Goal: Complete application form: Complete application form

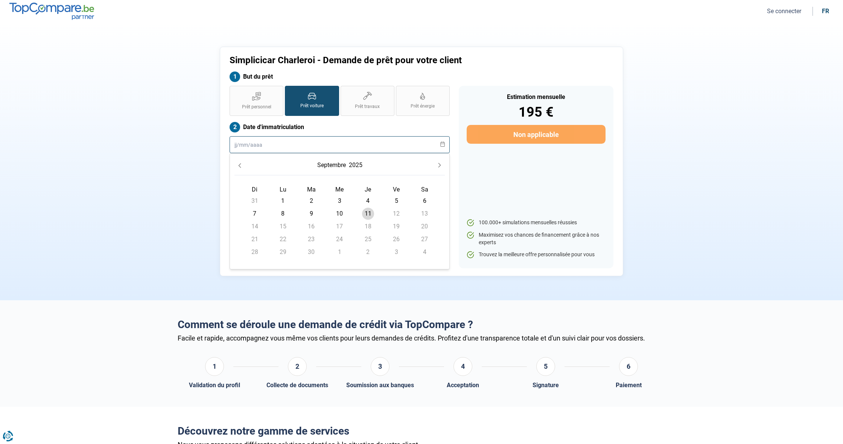
click at [265, 145] on input "text" at bounding box center [340, 144] width 220 height 17
type input "[DATE]"
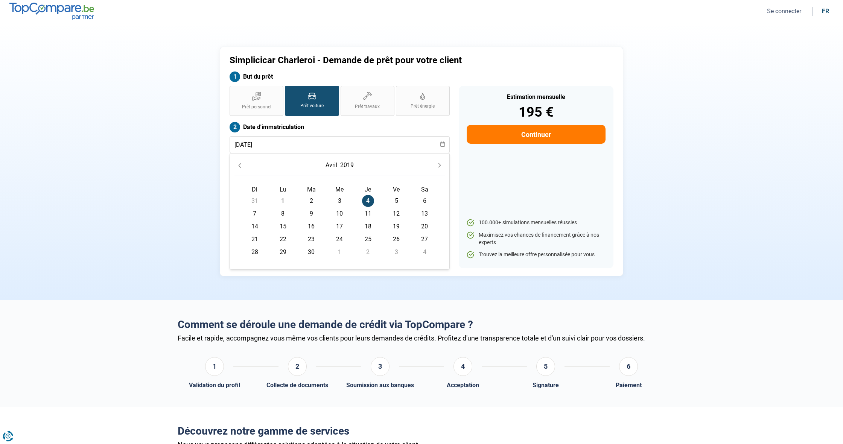
click at [505, 198] on div "Estimation mensuelle 195 € Continuer 100.000+ simulations mensuelles réussies M…" at bounding box center [536, 177] width 155 height 183
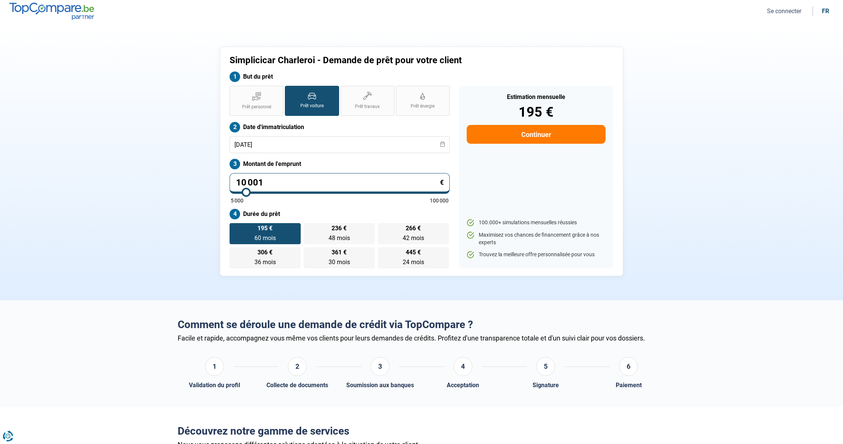
click at [265, 182] on input "10 001" at bounding box center [340, 183] width 220 height 21
type input "1 000"
type input "5000"
type input "100"
type input "5000"
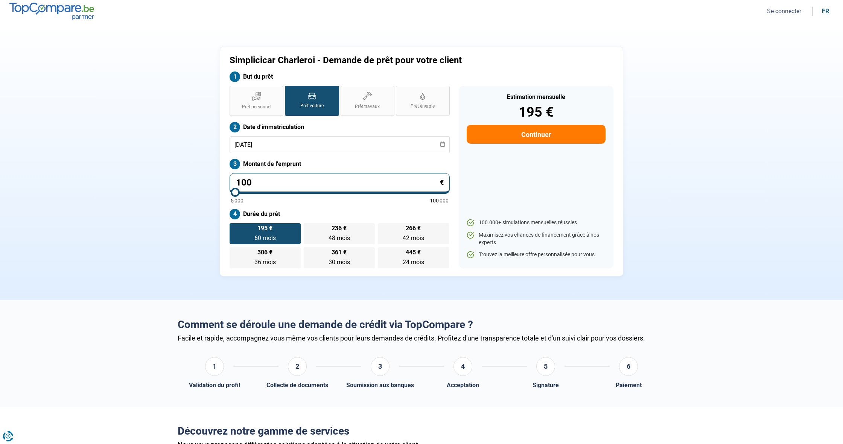
type input "10"
type input "5000"
type input "1"
type input "5000"
type input "0"
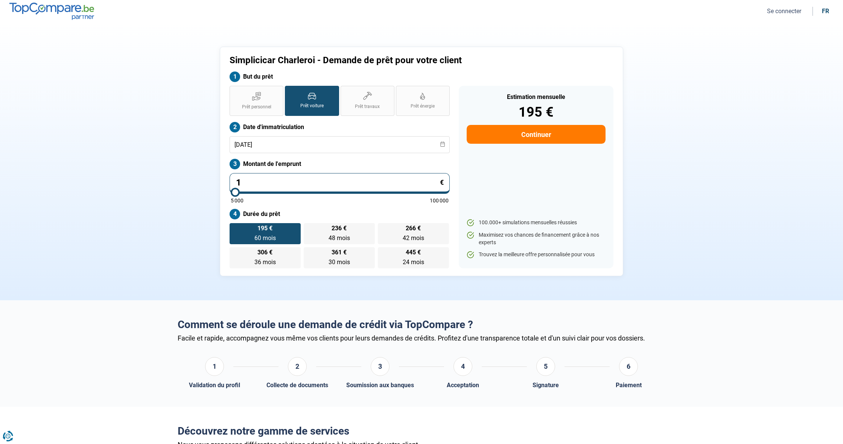
type input "5000"
type input "1"
type input "5000"
type input "18"
type input "5000"
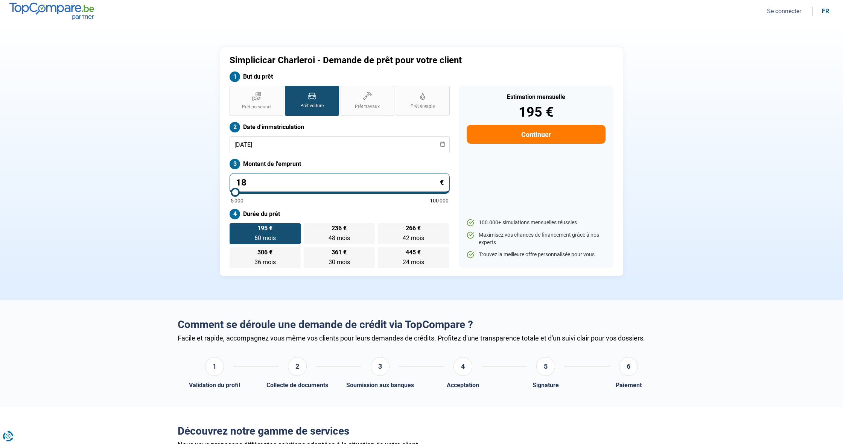
type input "185"
type input "5000"
type input "1 850"
type input "5000"
type input "18 500"
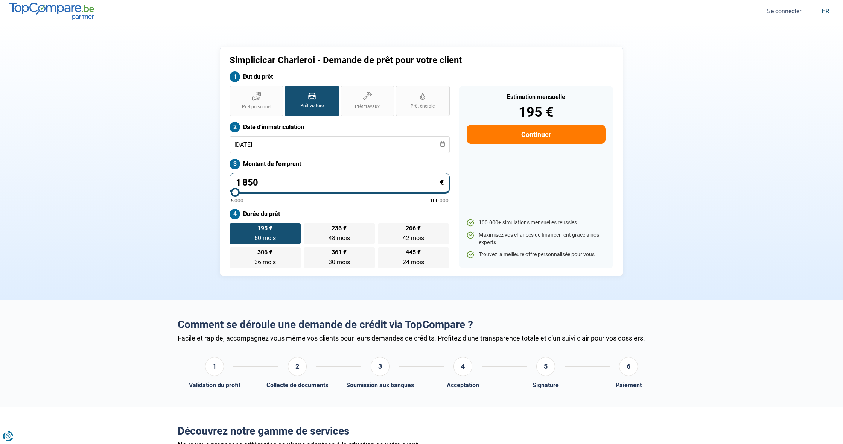
type input "18500"
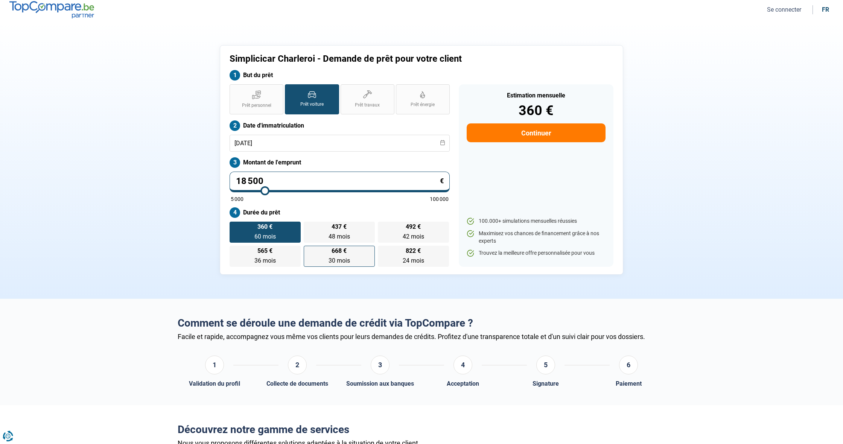
scroll to position [2, 0]
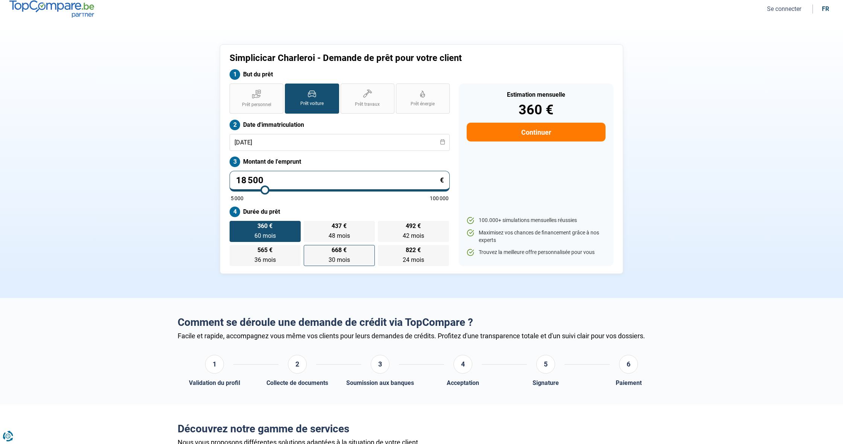
click at [336, 253] on span "668 €" at bounding box center [339, 250] width 15 height 6
click at [309, 250] on input "668 € 30 mois 30 mois" at bounding box center [306, 247] width 5 height 5
radio input "true"
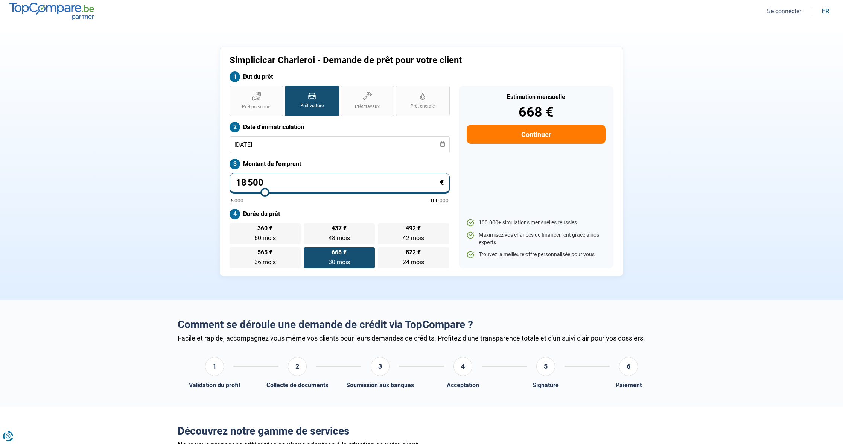
click at [540, 133] on button "Continuer" at bounding box center [536, 134] width 139 height 19
select select "32"
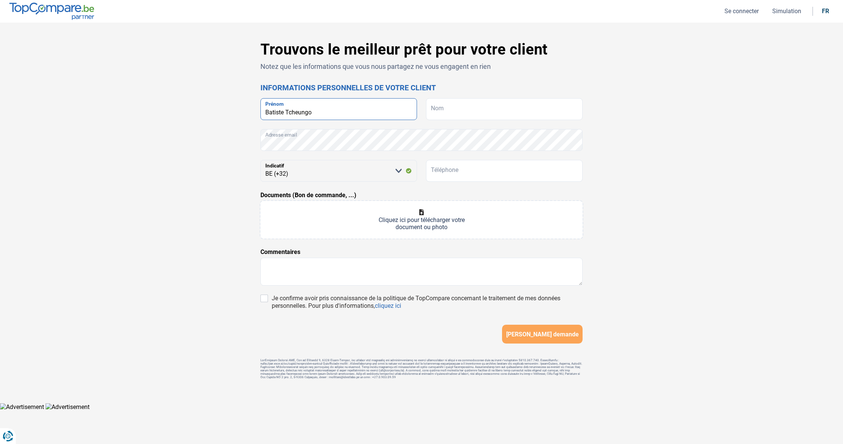
type input "Batiste Tcheungo"
type input "[DEMOGRAPHIC_DATA]"
type input "0484668346"
click at [265, 299] on input "Je confirme avoir pris connaissance de la politique de TopCompare concernant le…" at bounding box center [264, 299] width 8 height 8
checkbox input "true"
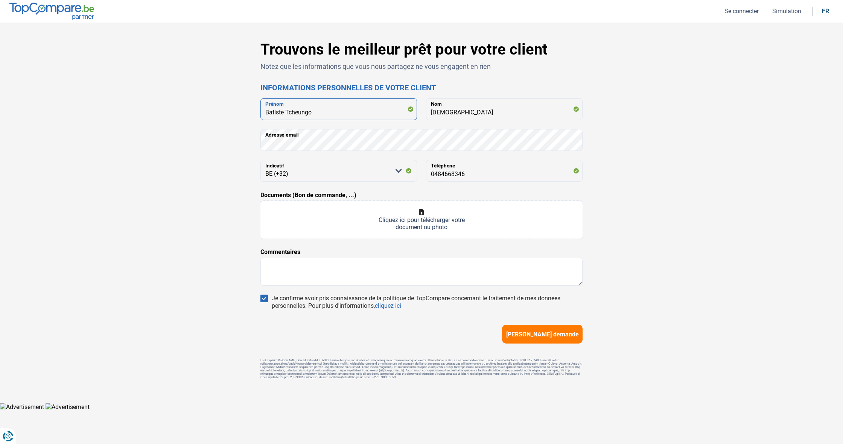
click at [280, 114] on input "Batiste Tcheungo" at bounding box center [338, 109] width 157 height 22
type input "Batipe Tcheungo"
click at [310, 265] on textarea at bounding box center [421, 272] width 322 height 28
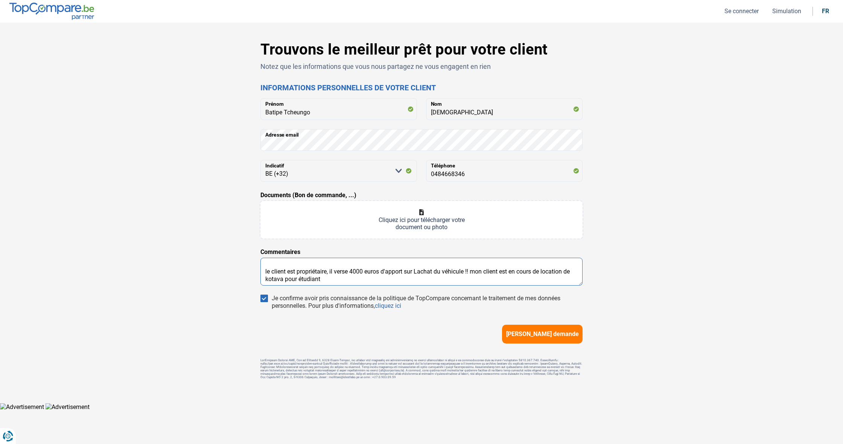
click at [283, 280] on textarea "le client est propriétaire, il verse 4000 euros d'apport sur Lachat du véhicule…" at bounding box center [421, 272] width 322 height 28
click at [270, 280] on textarea "le client est propriétaire, il verse 4000 euros d'apport sur Lachat du véhicule…" at bounding box center [421, 272] width 322 height 28
click at [266, 280] on textarea "le client est propriétaire, il verse 4000 euros d'apport sur Lachat du véhicule…" at bounding box center [421, 272] width 322 height 28
click at [269, 280] on textarea "le client est propriétaire, il verse 4000 euros d'apport sur Lachat du véhicule…" at bounding box center [421, 272] width 322 height 28
click at [274, 280] on textarea "le client est propriétaire, il verse 4000 euros d'apport sur Lachat du véhicule…" at bounding box center [421, 272] width 322 height 28
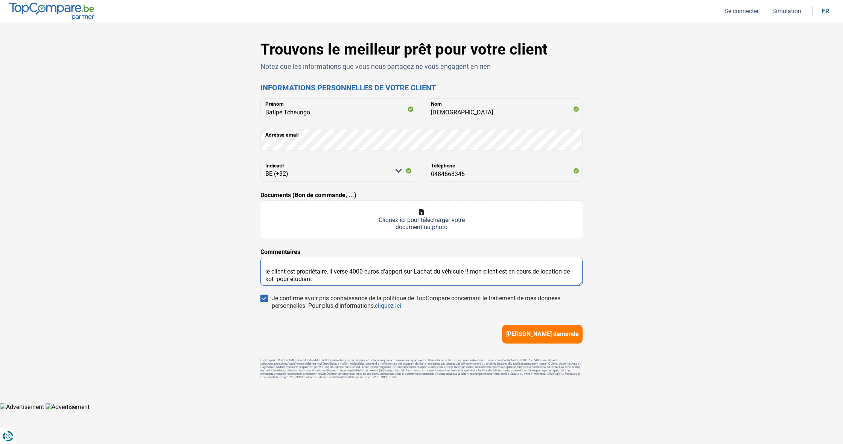
drag, startPoint x: 278, startPoint y: 279, endPoint x: 330, endPoint y: 281, distance: 52.3
click at [330, 281] on textarea "le client est propriétaire, il verse 4000 euros d'apport sur Lachat du véhicule…" at bounding box center [421, 272] width 322 height 28
type textarea "le client est propriétaire, il verse 4000 euros d'apport sur Lachat du véhicule…"
click at [416, 210] on input "Documents (Bon de commande, ...)" at bounding box center [421, 220] width 322 height 38
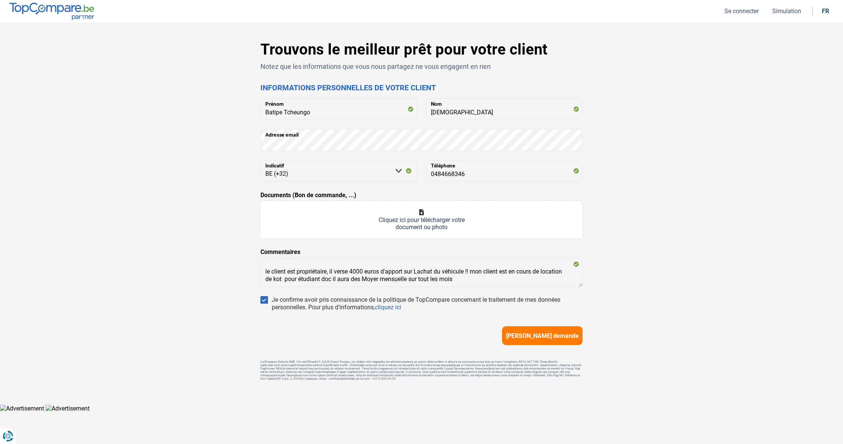
type input "C:\fakepath\fiche-05-25 (1).pdf"
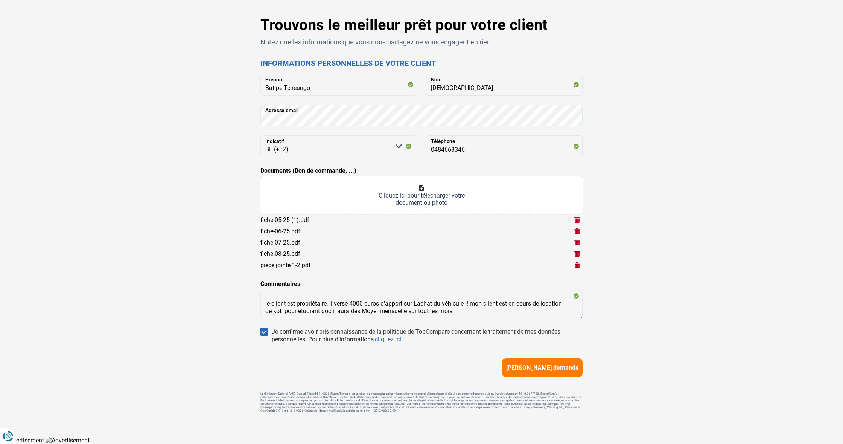
scroll to position [24, 0]
click at [525, 368] on span "[PERSON_NAME] demande" at bounding box center [542, 368] width 73 height 7
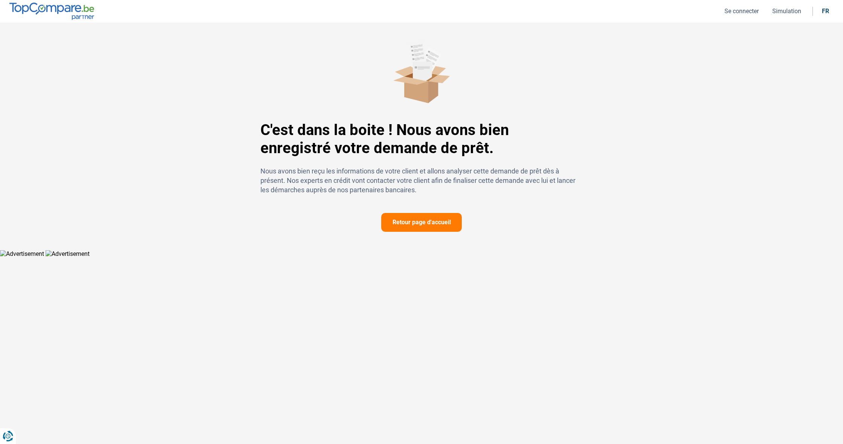
click at [426, 221] on div "C'est dans la boite ! Nous avons bien enregistré votre demande de prêt. Nous av…" at bounding box center [421, 136] width 843 height 227
click at [414, 223] on button "Retour page d'accueil" at bounding box center [421, 222] width 81 height 19
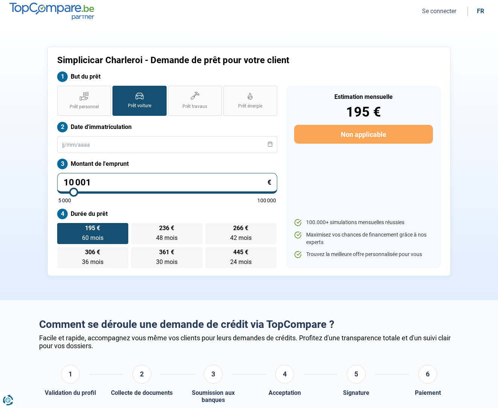
click at [441, 6] on nav "Se connecter fr" at bounding box center [249, 11] width 498 height 23
click at [440, 10] on button "Se connecter" at bounding box center [439, 11] width 39 height 8
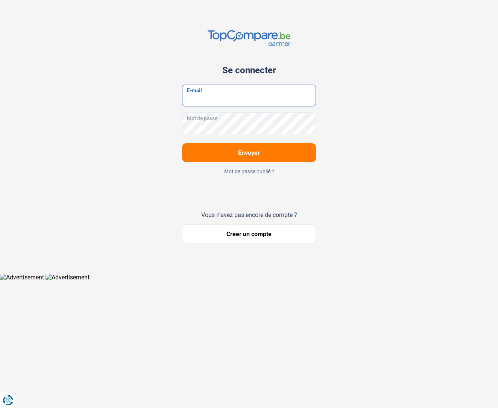
type input "gdi.simplicicar@gmail.com"
click at [230, 148] on button "Envoyer" at bounding box center [249, 152] width 134 height 19
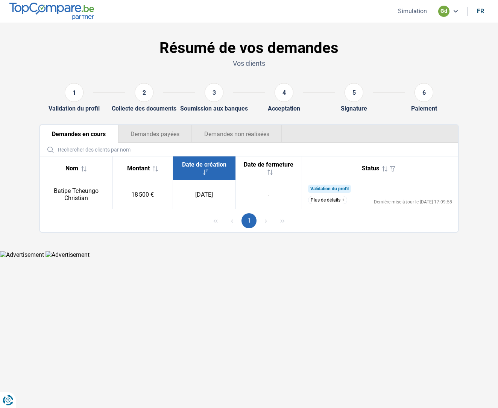
click at [329, 200] on button "Plus de détails" at bounding box center [327, 200] width 39 height 8
